Goal: Use online tool/utility: Utilize a website feature to perform a specific function

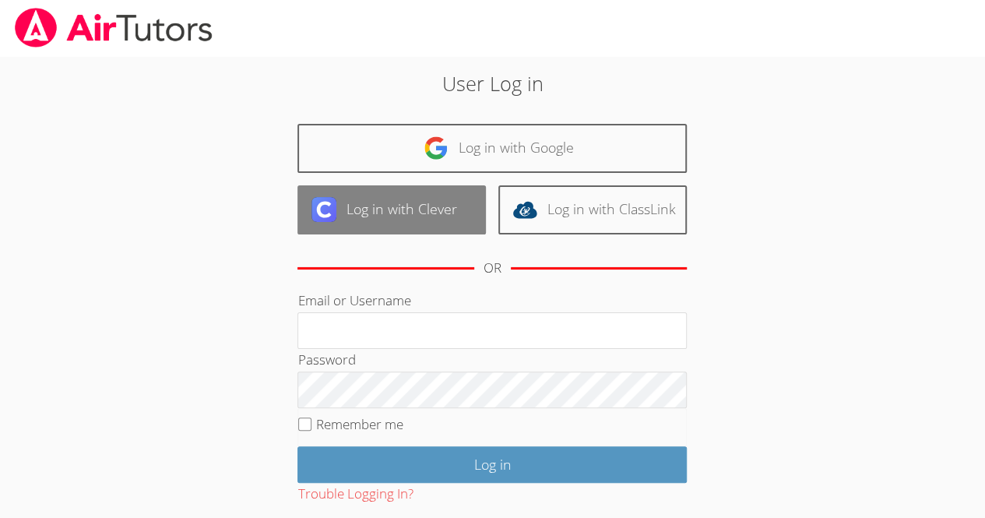
click at [448, 221] on link "Log in with Clever" at bounding box center [392, 209] width 188 height 49
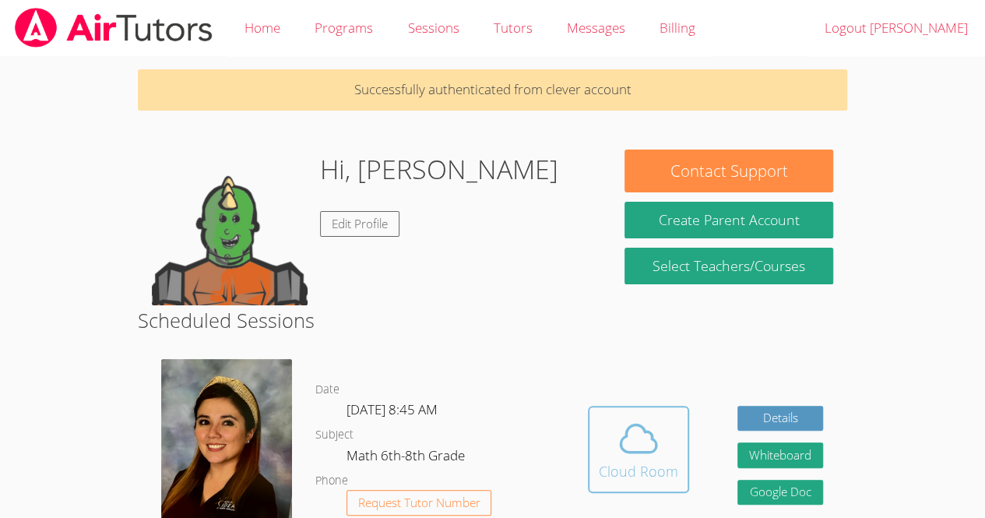
click at [654, 465] on div "Cloud Room" at bounding box center [638, 471] width 79 height 22
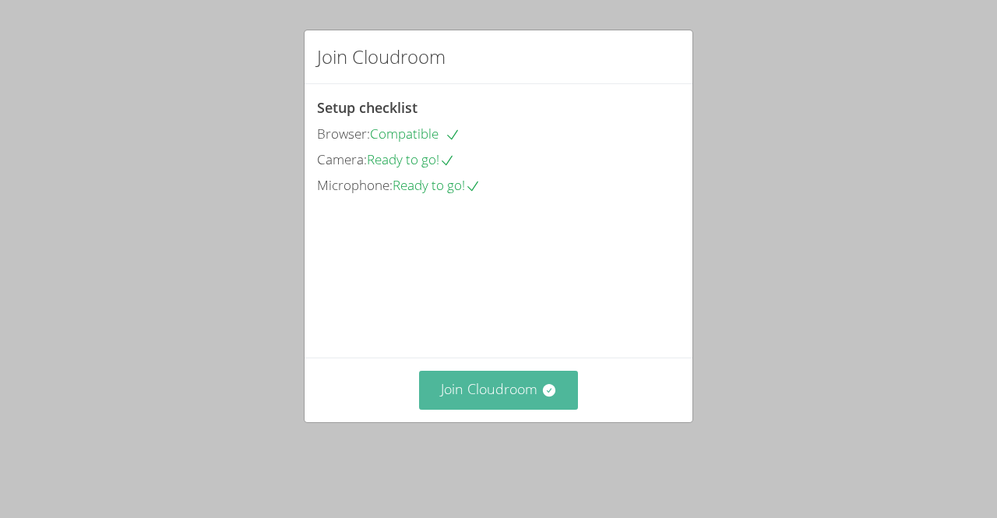
click at [488, 409] on button "Join Cloudroom" at bounding box center [499, 390] width 160 height 38
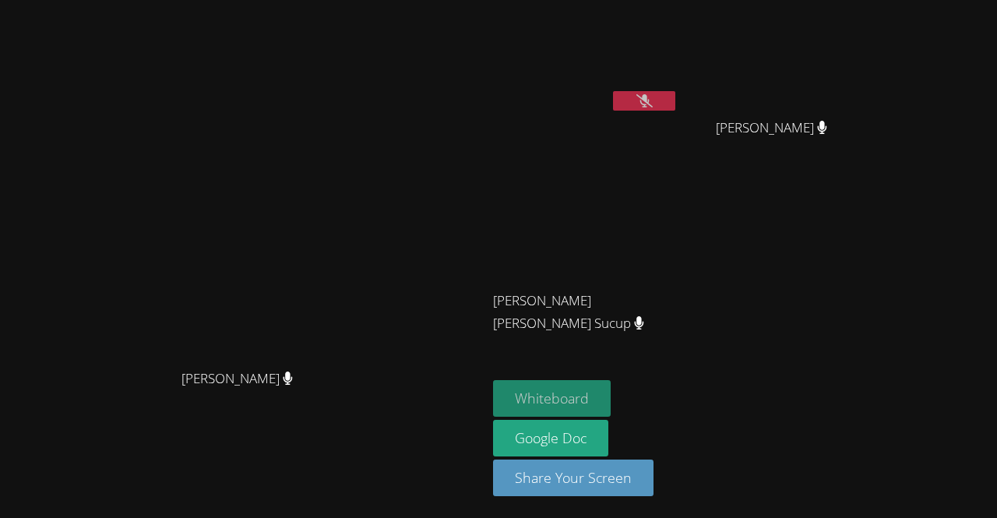
click at [611, 410] on button "Whiteboard" at bounding box center [552, 398] width 118 height 37
